Goal: Task Accomplishment & Management: Use online tool/utility

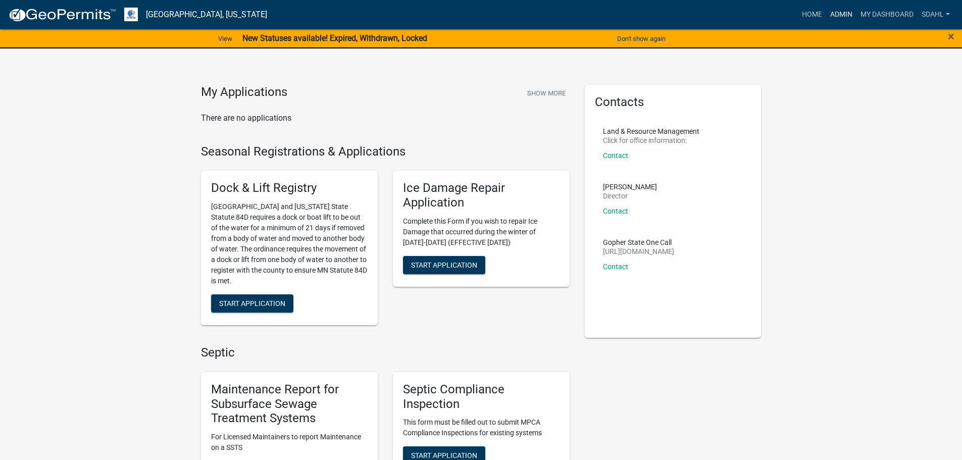
click at [844, 14] on link "Admin" at bounding box center [841, 14] width 30 height 19
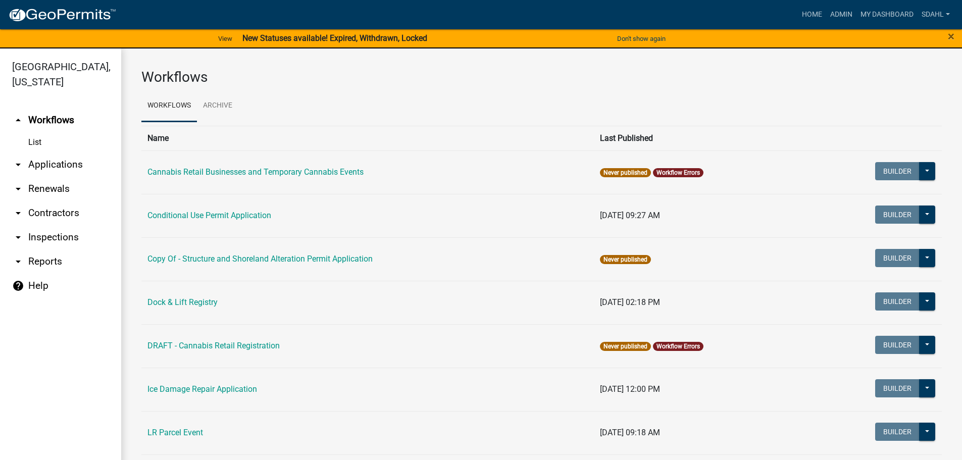
click at [71, 163] on link "arrow_drop_down Applications" at bounding box center [60, 165] width 121 height 24
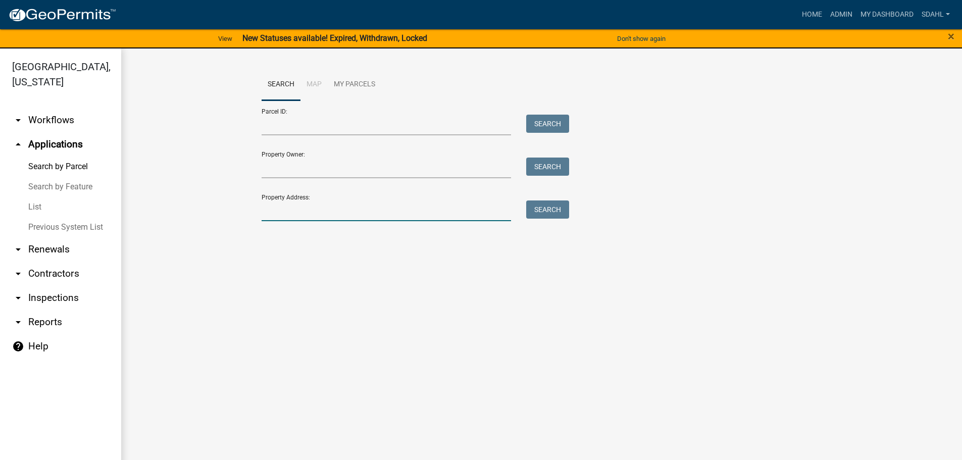
click at [303, 210] on input "Property Address:" at bounding box center [387, 211] width 250 height 21
type input "32475"
click at [560, 210] on button "Search" at bounding box center [547, 210] width 43 height 18
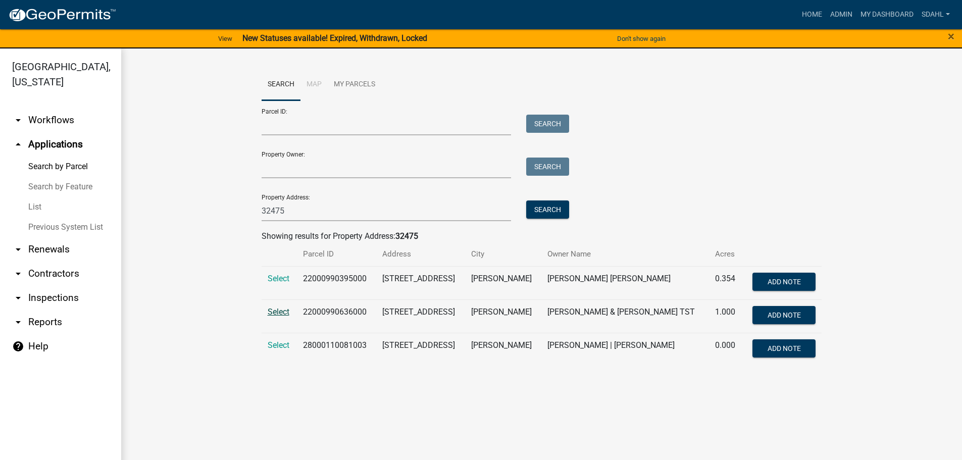
click at [279, 310] on span "Select" at bounding box center [279, 312] width 22 height 10
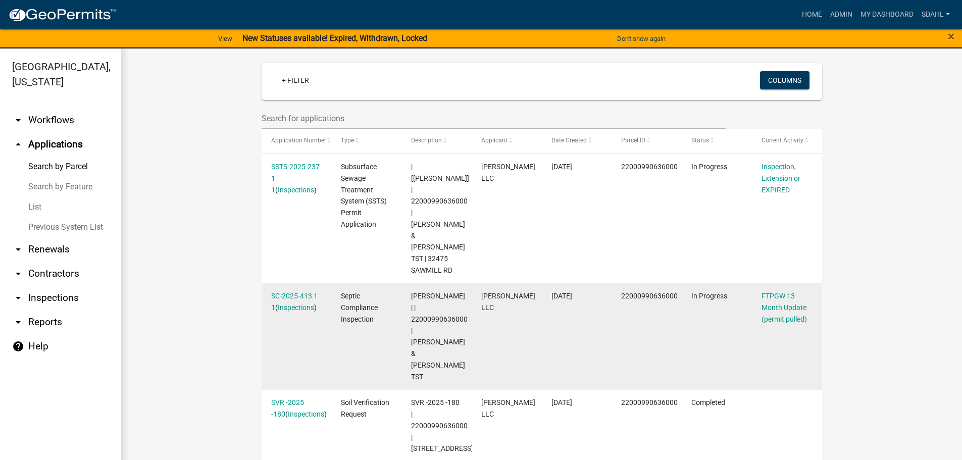
scroll to position [303, 0]
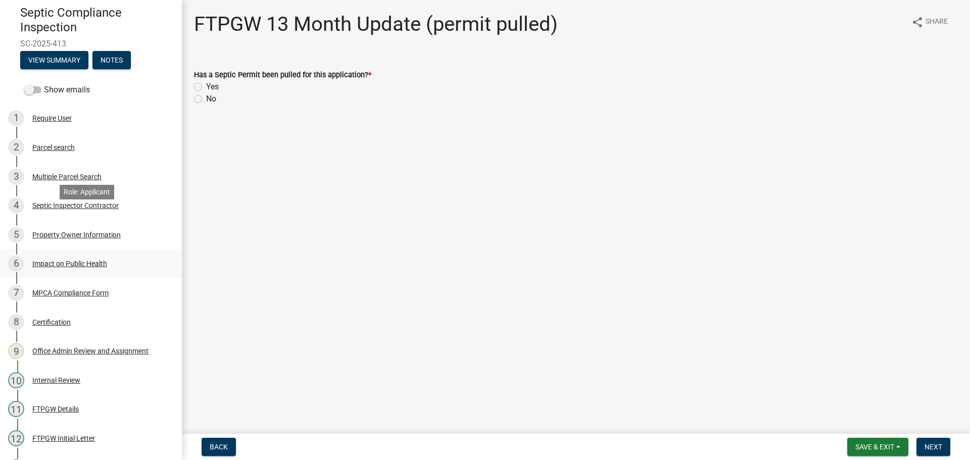
scroll to position [176, 0]
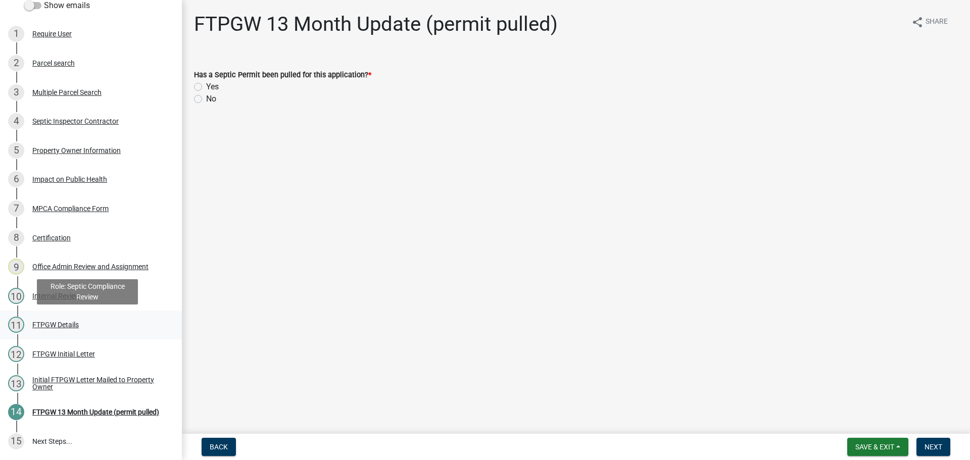
click at [69, 323] on div "FTPGW Details" at bounding box center [55, 324] width 46 height 7
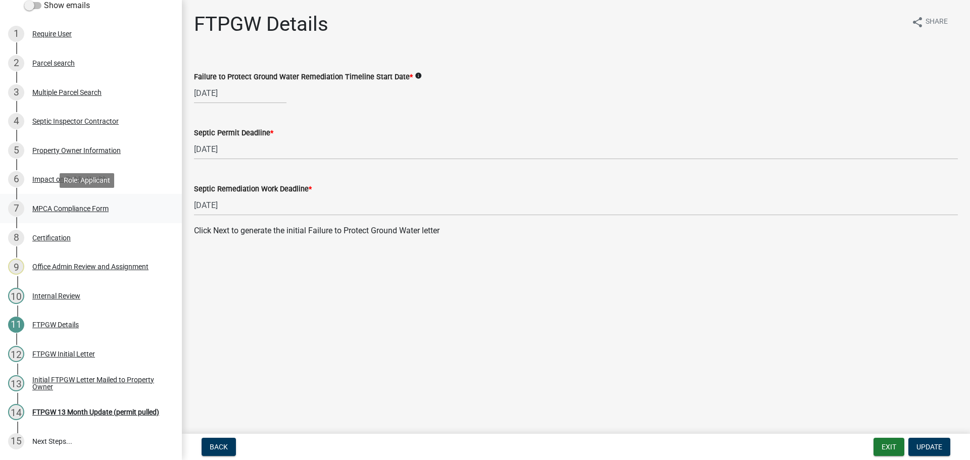
click at [74, 207] on div "MPCA Compliance Form" at bounding box center [70, 208] width 76 height 7
